Goal: Find specific page/section: Find specific page/section

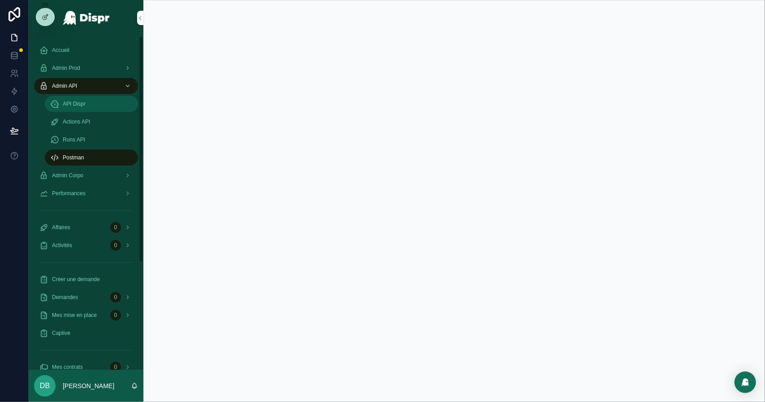
click at [97, 103] on div "API Dispr" at bounding box center [91, 104] width 82 height 14
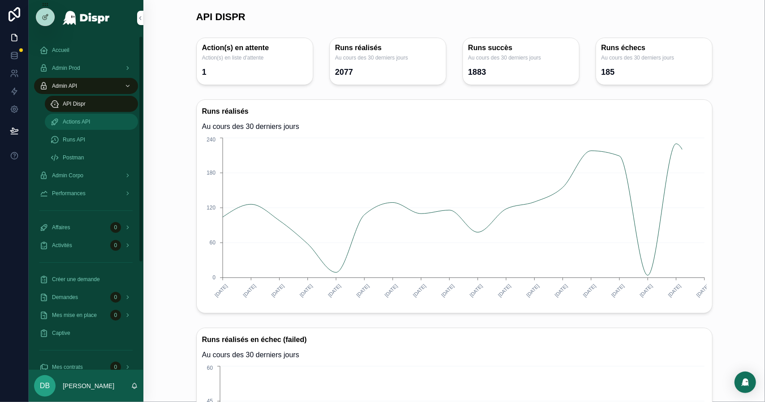
click at [116, 127] on div "Actions API" at bounding box center [91, 122] width 82 height 14
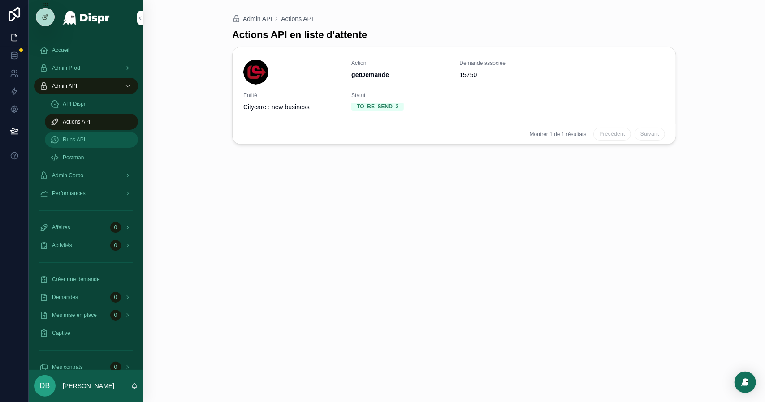
click at [89, 134] on div "Runs API" at bounding box center [91, 140] width 82 height 14
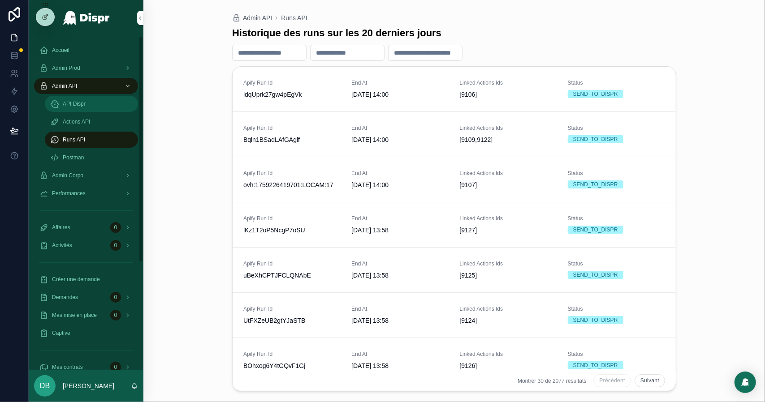
click at [86, 102] on span "API Dispr" at bounding box center [74, 103] width 23 height 7
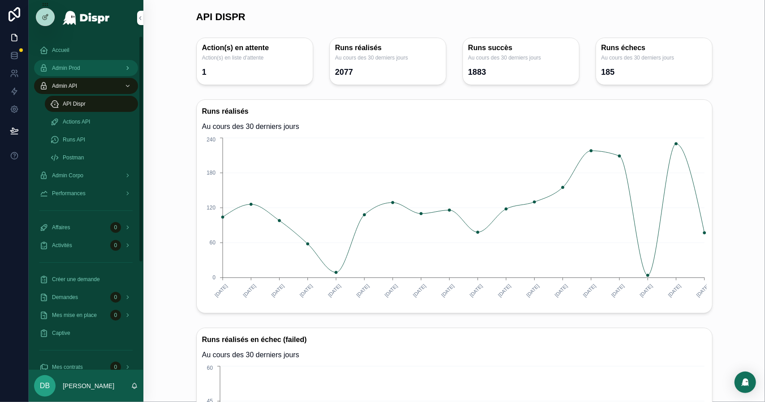
click at [101, 67] on div "Admin Prod" at bounding box center [85, 68] width 93 height 14
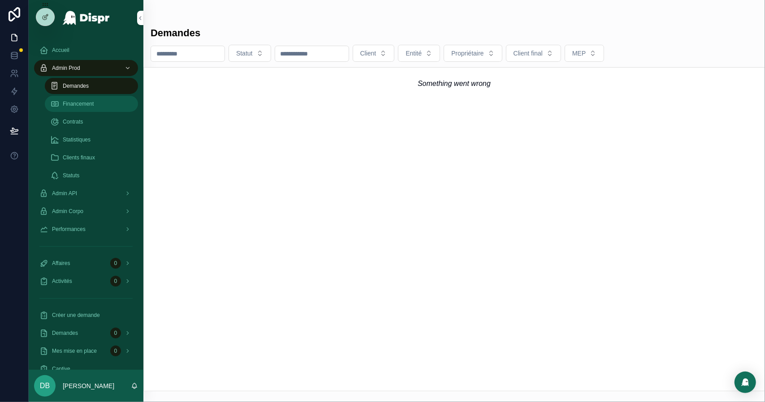
click at [99, 103] on div "Financement" at bounding box center [91, 104] width 82 height 14
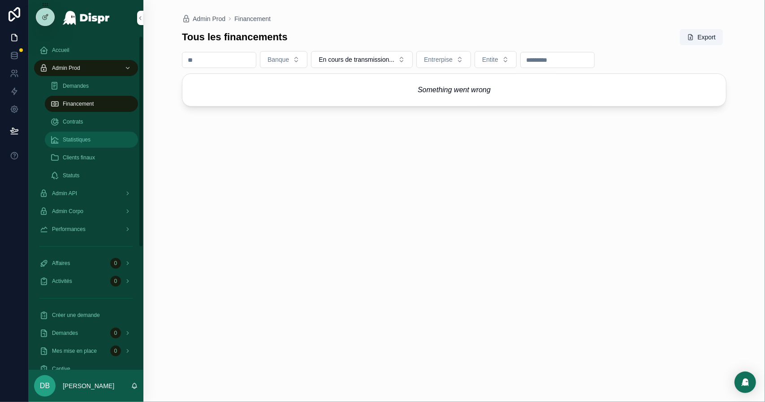
click at [108, 146] on div "Statistiques" at bounding box center [91, 140] width 82 height 14
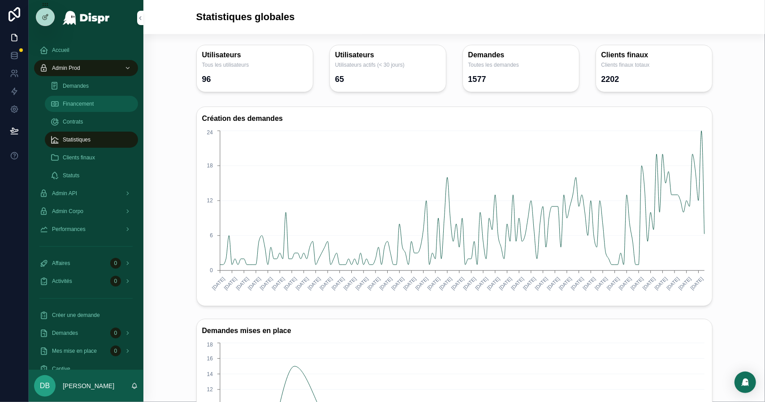
click at [102, 103] on div "Financement" at bounding box center [91, 104] width 82 height 14
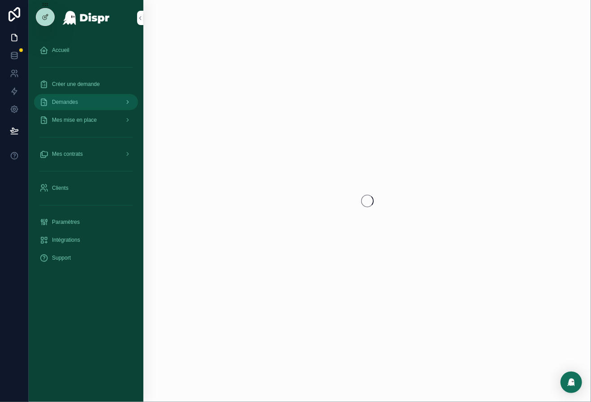
click at [122, 104] on div "scrollable content" at bounding box center [127, 102] width 12 height 14
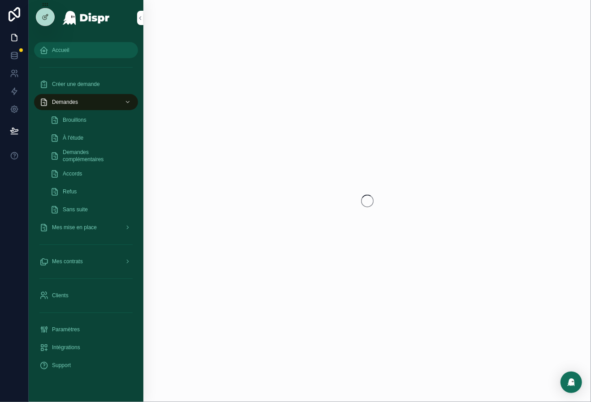
click at [73, 47] on div "Accueil" at bounding box center [85, 50] width 93 height 14
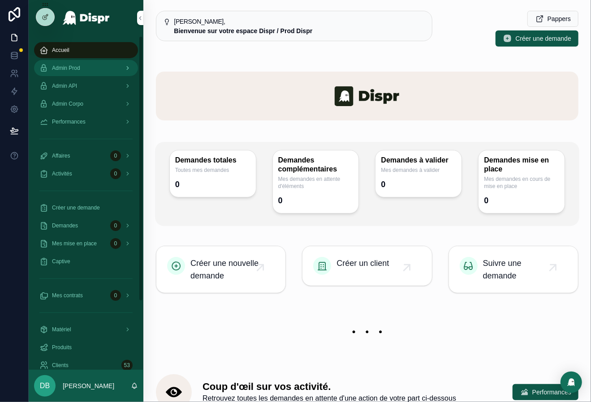
click at [80, 71] on span "Admin Prod" at bounding box center [66, 68] width 28 height 7
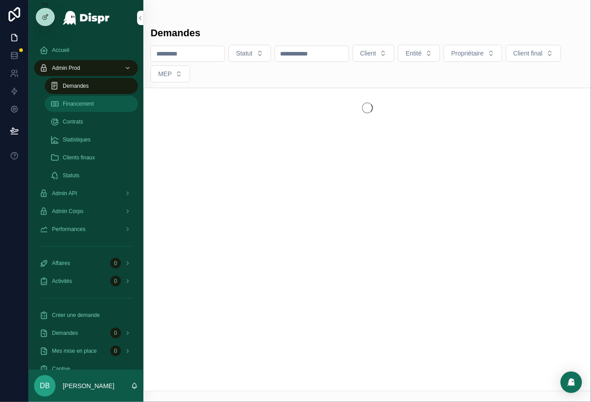
click at [82, 103] on span "Financement" at bounding box center [78, 103] width 31 height 7
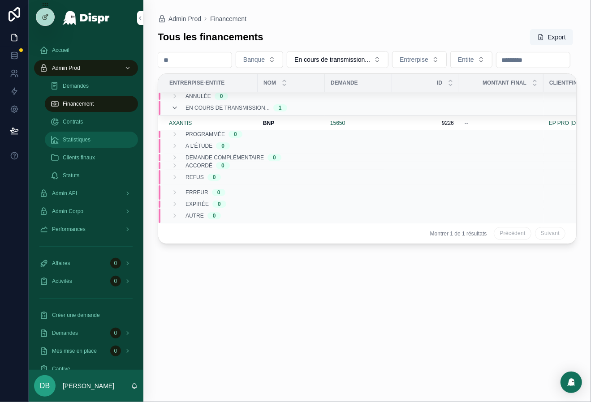
click at [79, 138] on span "Statistiques" at bounding box center [77, 139] width 28 height 7
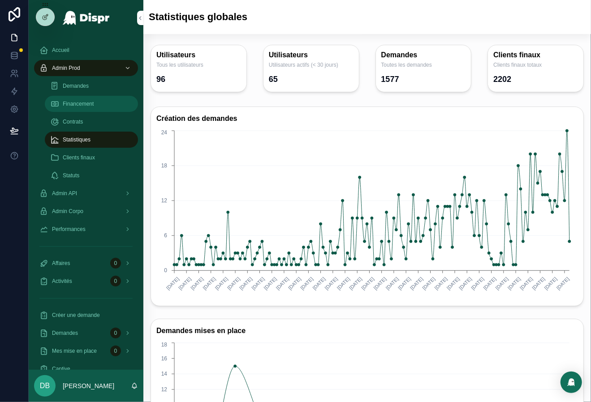
click at [80, 109] on div "Financement" at bounding box center [91, 104] width 82 height 14
